Goal: Navigation & Orientation: Find specific page/section

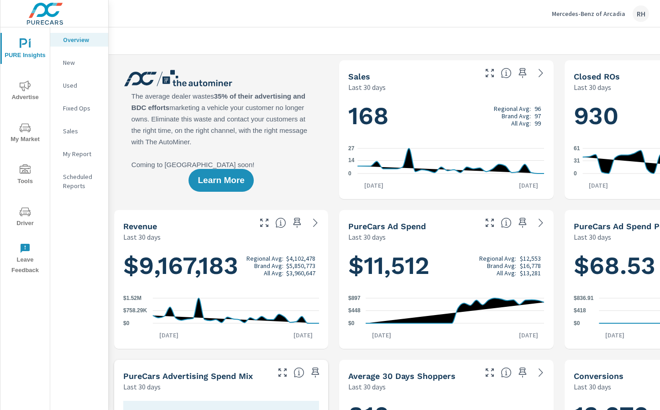
scroll to position [0, 0]
click at [600, 12] on p "Mercedes-Benz of Arcadia" at bounding box center [588, 14] width 73 height 8
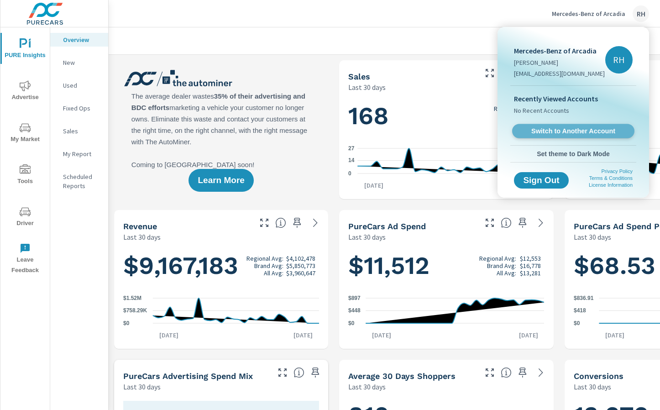
click at [572, 135] on link "Switch to Another Account" at bounding box center [573, 131] width 122 height 14
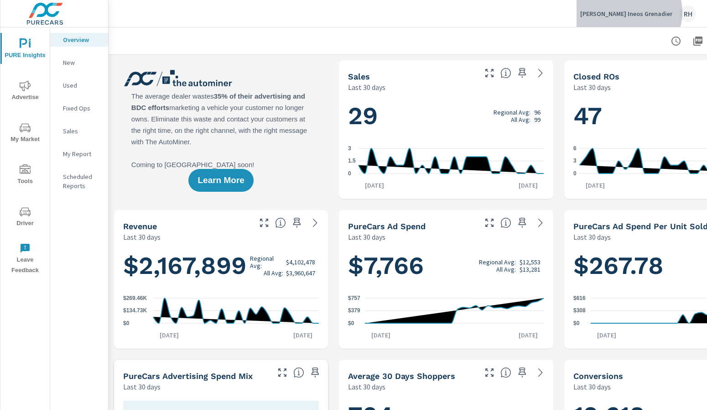
click at [655, 12] on p "Rusnak Ineos Grenadier" at bounding box center [626, 14] width 92 height 8
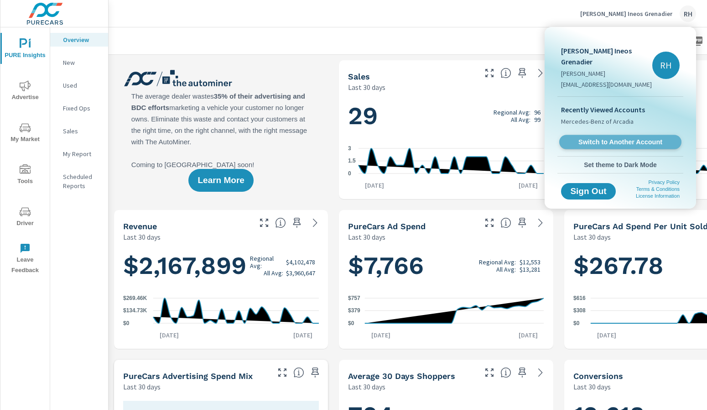
click at [601, 135] on link "Switch to Another Account" at bounding box center [620, 142] width 122 height 14
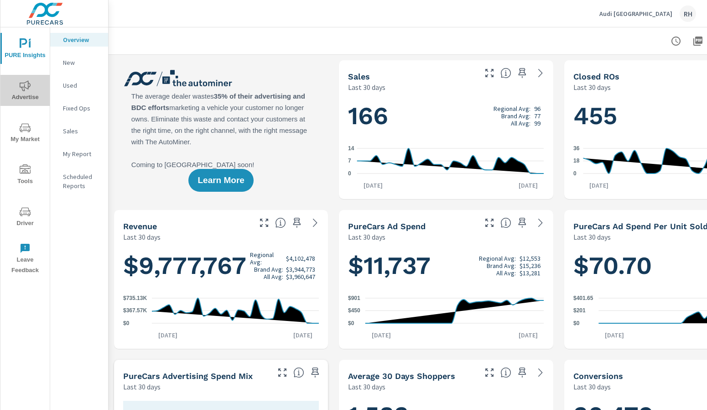
click at [22, 84] on icon "nav menu" at bounding box center [25, 85] width 11 height 11
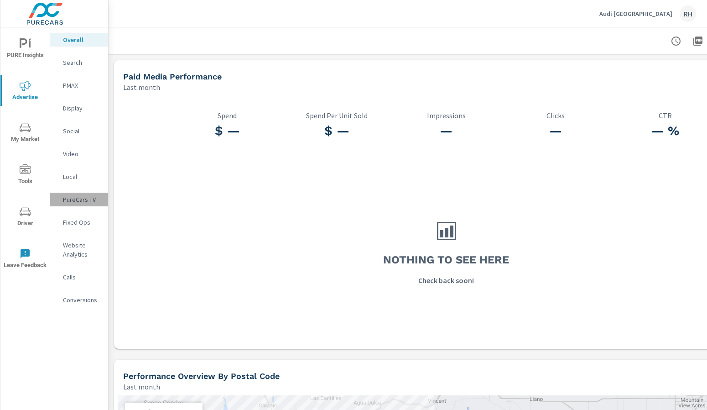
click at [77, 201] on p "PureCars TV" at bounding box center [82, 199] width 38 height 9
